Goal: Find specific page/section: Find specific page/section

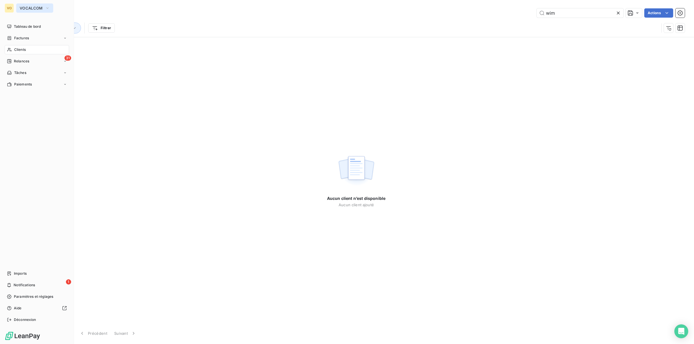
type input "wim"
click at [27, 9] on span "VOCALCOM" at bounding box center [31, 8] width 23 height 5
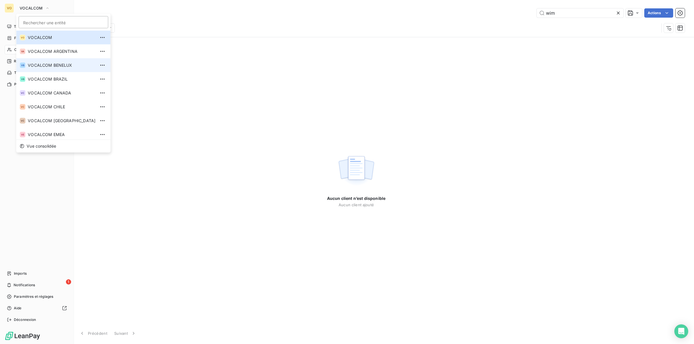
click at [56, 66] on span "VOCALCOM BENELUX" at bounding box center [62, 65] width 68 height 6
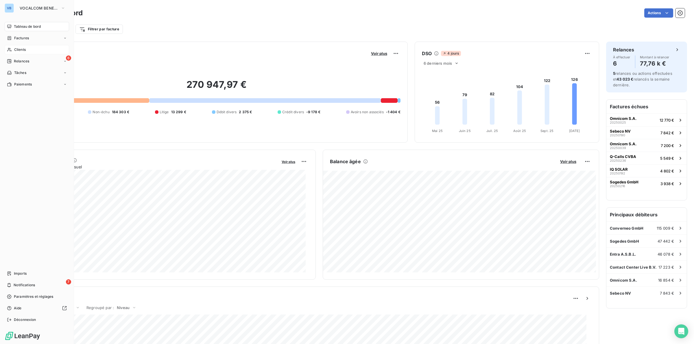
click at [22, 49] on span "Clients" at bounding box center [20, 49] width 12 height 5
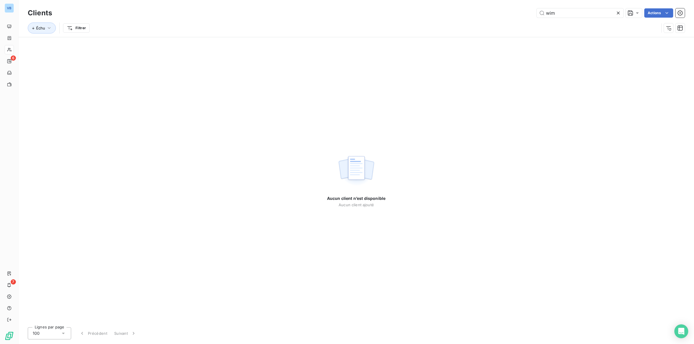
click at [321, 90] on div "Aucun client n’est disponible Aucun client ajouté" at bounding box center [356, 180] width 675 height 286
drag, startPoint x: 372, startPoint y: 94, endPoint x: 561, endPoint y: 80, distance: 189.3
click at [395, 89] on div "Aucun client n’est disponible Aucun client ajouté" at bounding box center [356, 180] width 675 height 286
click at [563, 16] on input "wim" at bounding box center [580, 12] width 87 height 9
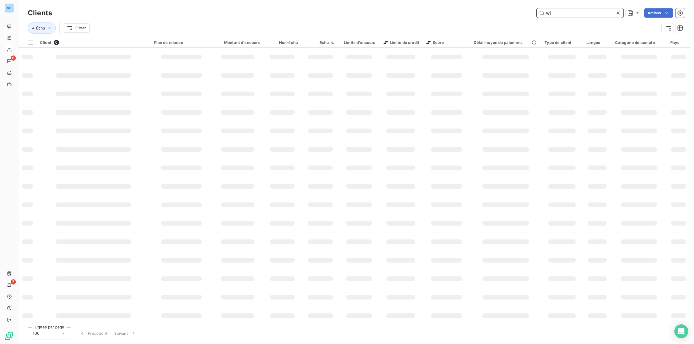
type input "w"
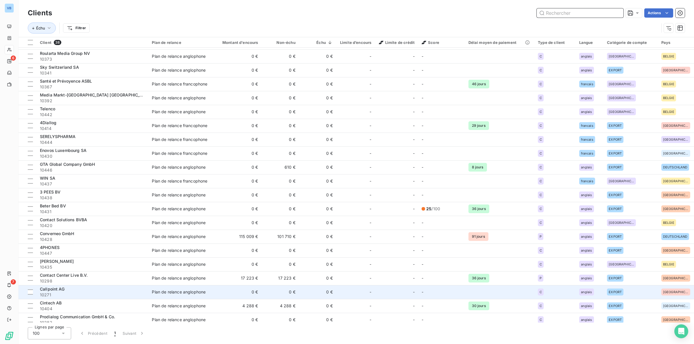
scroll to position [144, 0]
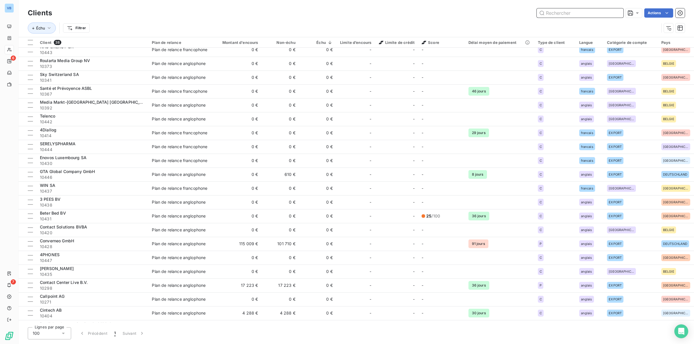
click at [568, 12] on input "text" at bounding box center [580, 12] width 87 height 9
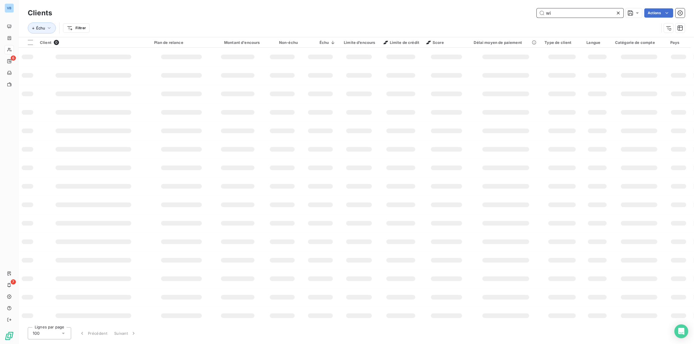
type input "w"
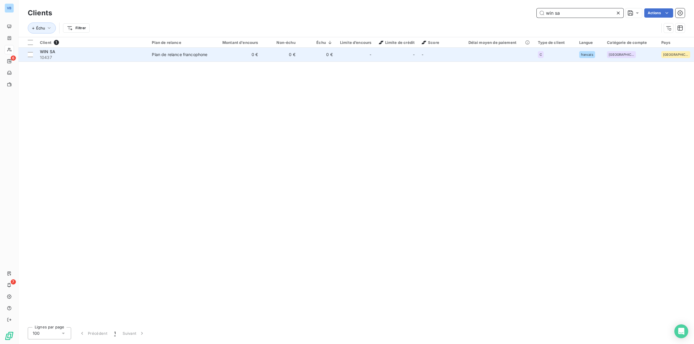
type input "win sa"
click at [190, 52] on div "Plan de relance francophone" at bounding box center [180, 55] width 56 height 6
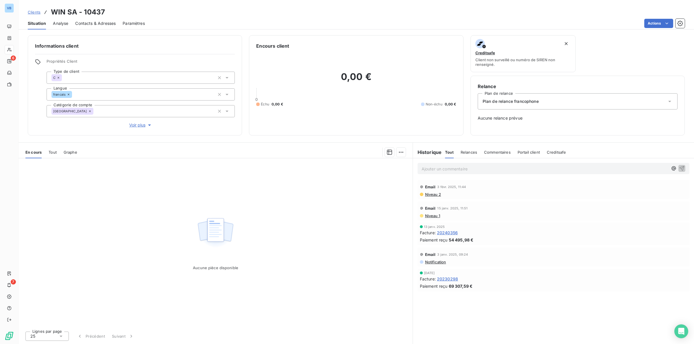
click at [454, 232] on span "20240356" at bounding box center [447, 233] width 21 height 6
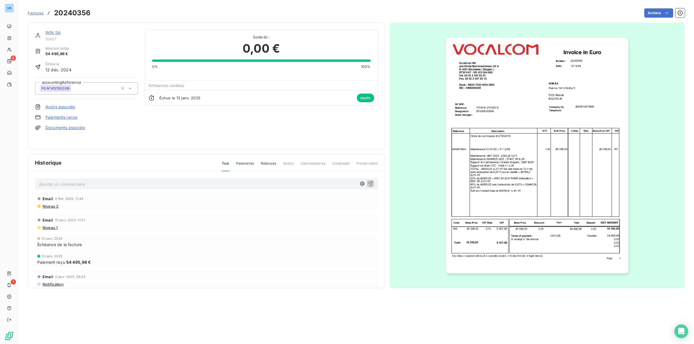
click at [489, 186] on img "button" at bounding box center [537, 156] width 182 height 236
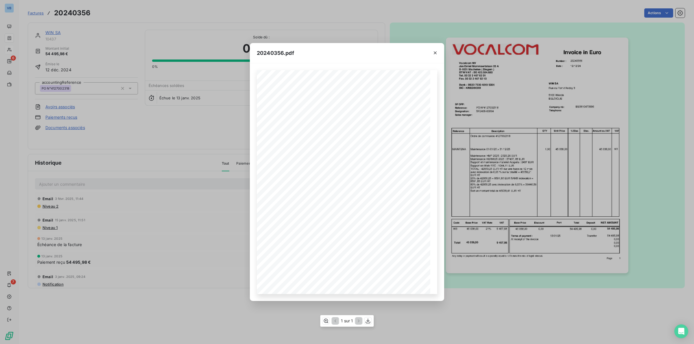
click at [293, 252] on div "Reference: Number : 20240356 [DATE] PO N°4127002318 Date : WIN SA [STREET_ADDRE…" at bounding box center [347, 182] width 180 height 224
drag, startPoint x: 306, startPoint y: 319, endPoint x: 310, endPoint y: 314, distance: 6.8
click at [306, 319] on div "20240356.pdf Reference: Number : 20240356 [DATE] PO N°4127002318 Date : WIN [PE…" at bounding box center [347, 172] width 694 height 344
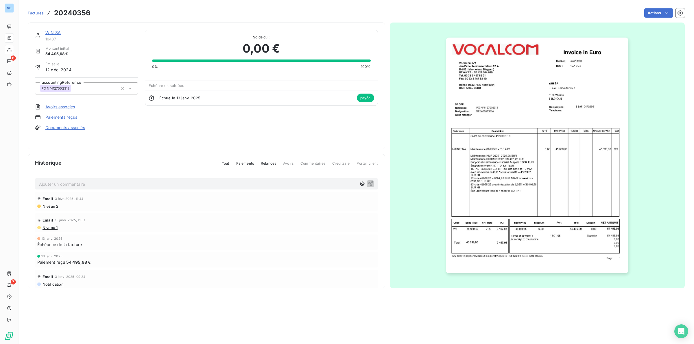
click at [508, 182] on img "button" at bounding box center [537, 156] width 182 height 236
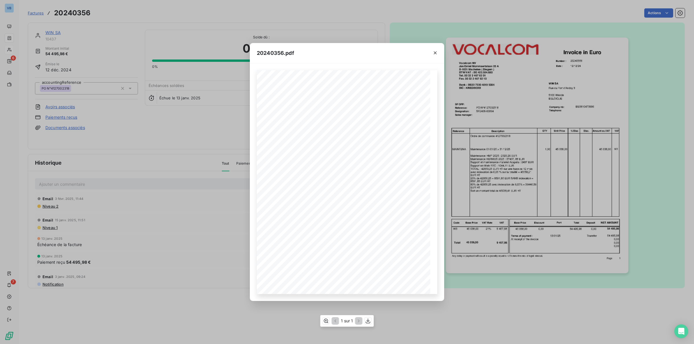
click at [286, 252] on div "Reference: Number : 20240356 [DATE] PO N°4127002318 Date : WIN SA [STREET_ADDRE…" at bounding box center [347, 182] width 180 height 224
click at [289, 252] on div "Reference: Number : 20240356 [DATE] PO N°4127002318 Date : WIN SA [STREET_ADDRE…" at bounding box center [347, 182] width 180 height 224
click at [368, 322] on icon "button" at bounding box center [368, 321] width 5 height 5
click at [203, 200] on div "20240356.pdf Reference: Number : 20240356 [DATE] PO N°4127002318 Date : WIN [PE…" at bounding box center [347, 172] width 694 height 344
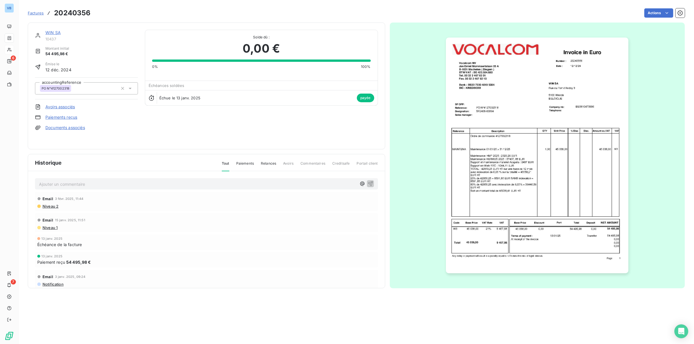
click at [57, 32] on link "WIN SA" at bounding box center [52, 32] width 15 height 5
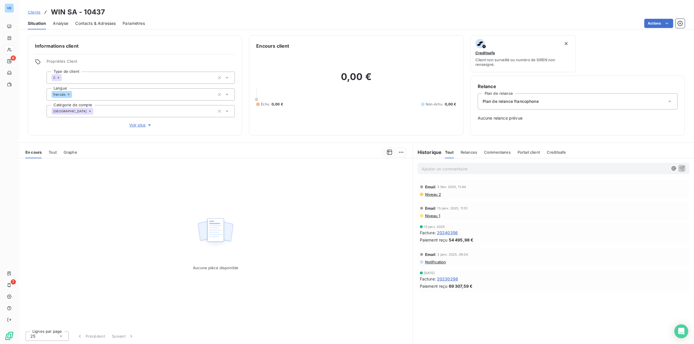
click at [441, 278] on span "20230298" at bounding box center [447, 279] width 21 height 6
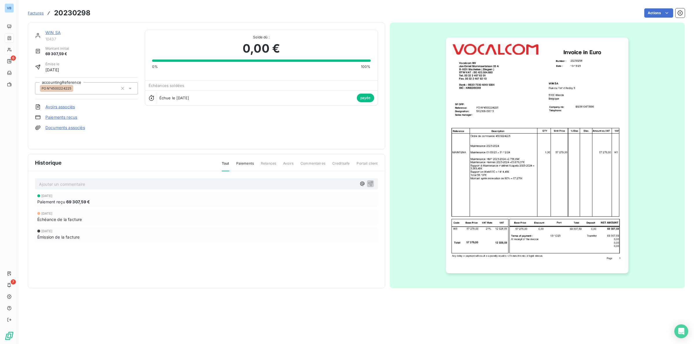
click at [486, 188] on img "button" at bounding box center [537, 156] width 182 height 236
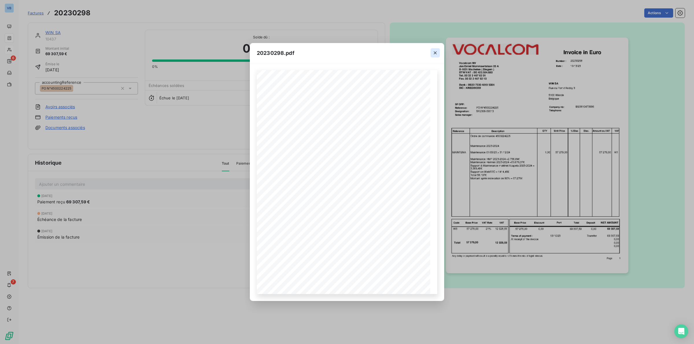
click at [436, 51] on icon "button" at bounding box center [435, 52] width 3 height 3
